Goal: Task Accomplishment & Management: Complete application form

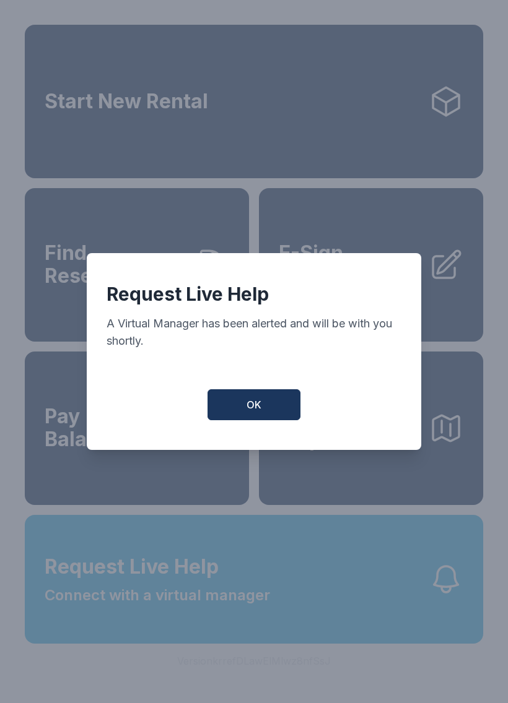
click at [257, 402] on button "OK" at bounding box center [253, 405] width 93 height 31
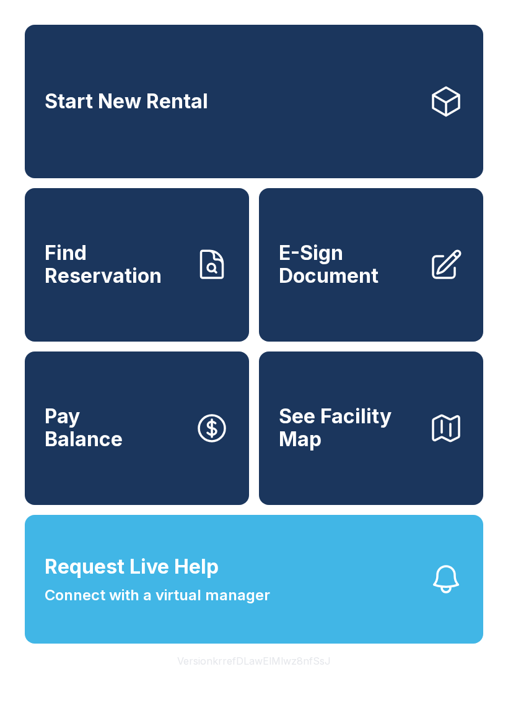
click at [367, 266] on span "E-Sign Document" at bounding box center [349, 264] width 140 height 45
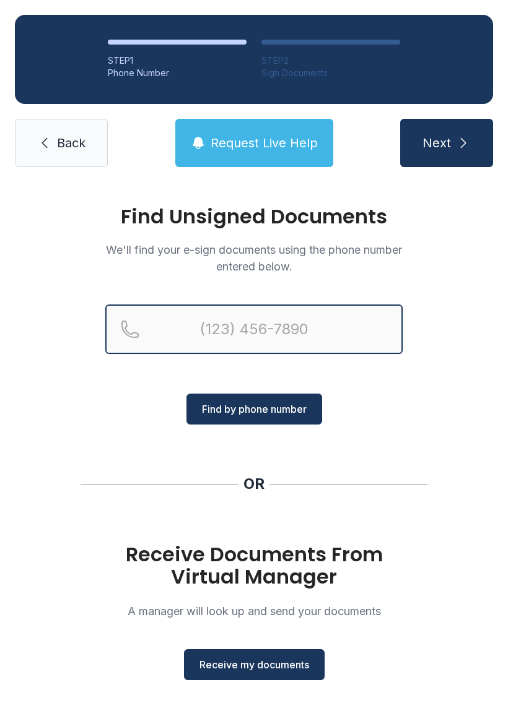
click at [170, 324] on input "Reservation phone number" at bounding box center [253, 330] width 297 height 50
type input "[PHONE_NUMBER]"
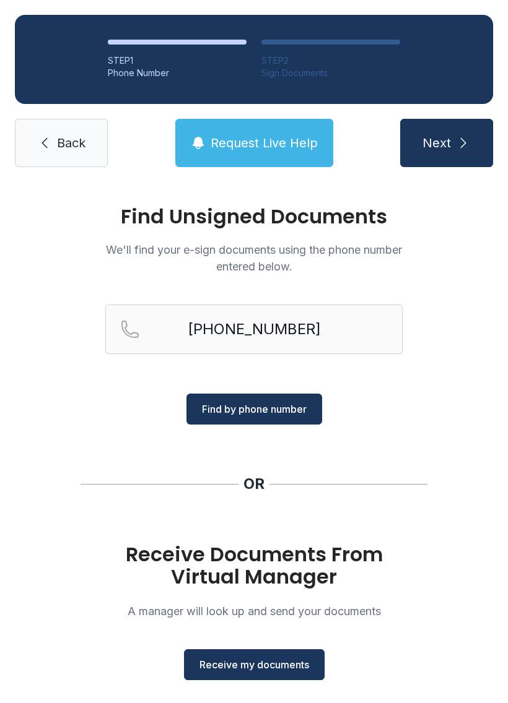
click at [261, 417] on button "Find by phone number" at bounding box center [254, 409] width 136 height 31
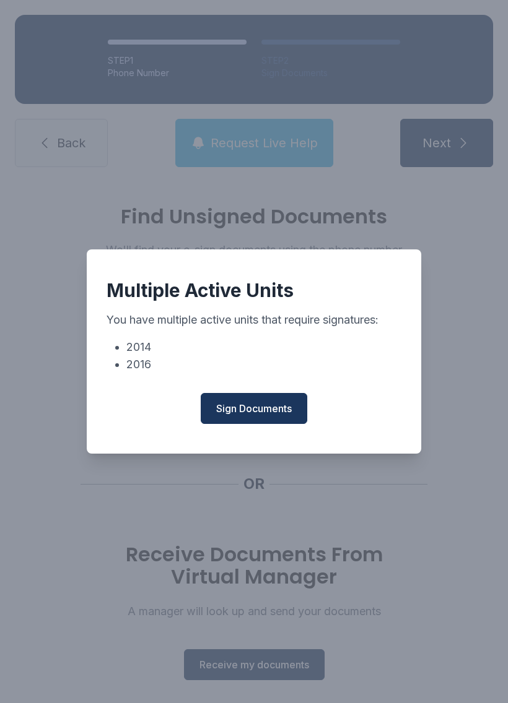
click at [249, 424] on button "Sign Documents" at bounding box center [254, 408] width 107 height 31
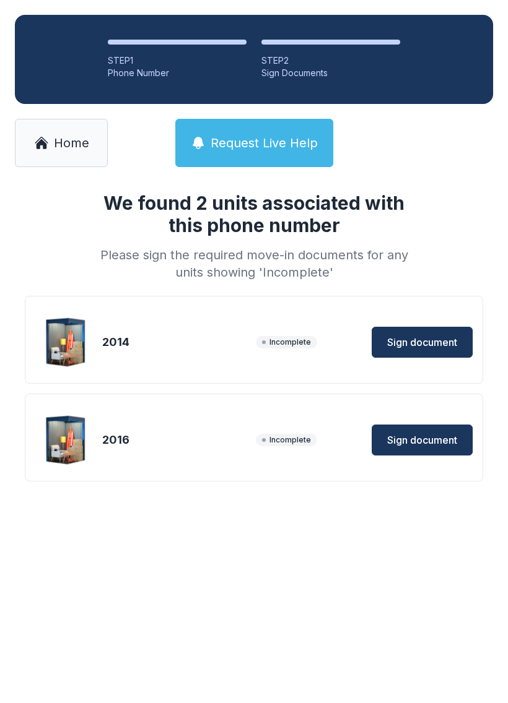
click at [438, 339] on span "Sign document" at bounding box center [422, 342] width 70 height 15
